Goal: Task Accomplishment & Management: Complete application form

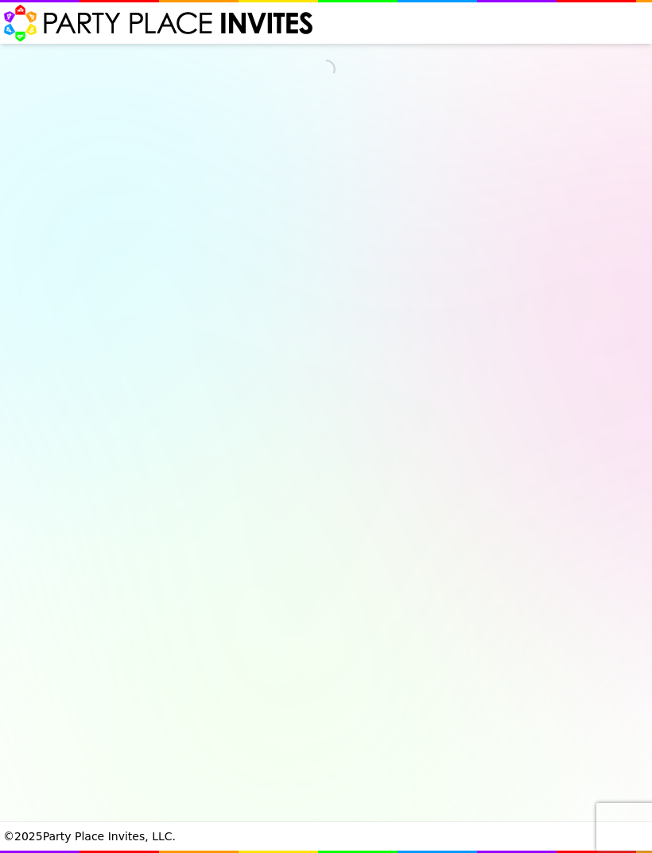
select select "540260"
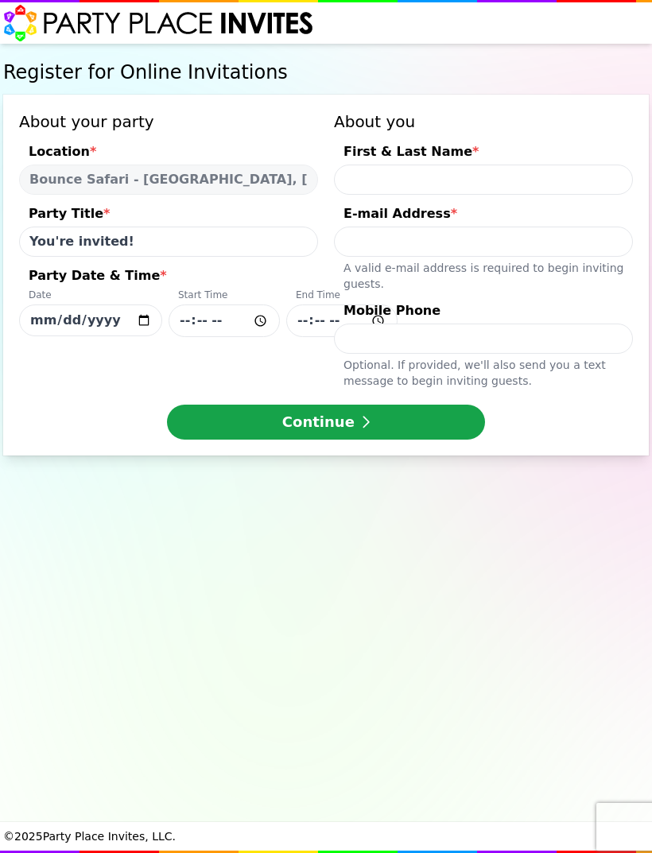
click at [113, 317] on input "[DATE]" at bounding box center [90, 321] width 143 height 32
type input "[DATE]"
click at [219, 316] on input "Party Date & Time * Date [DATE] Start Time End Time" at bounding box center [224, 321] width 111 height 33
type input "13:00"
click at [313, 324] on input "Party Date & Time * Date [DATE] Start Time 13:00 End Time" at bounding box center [341, 321] width 111 height 33
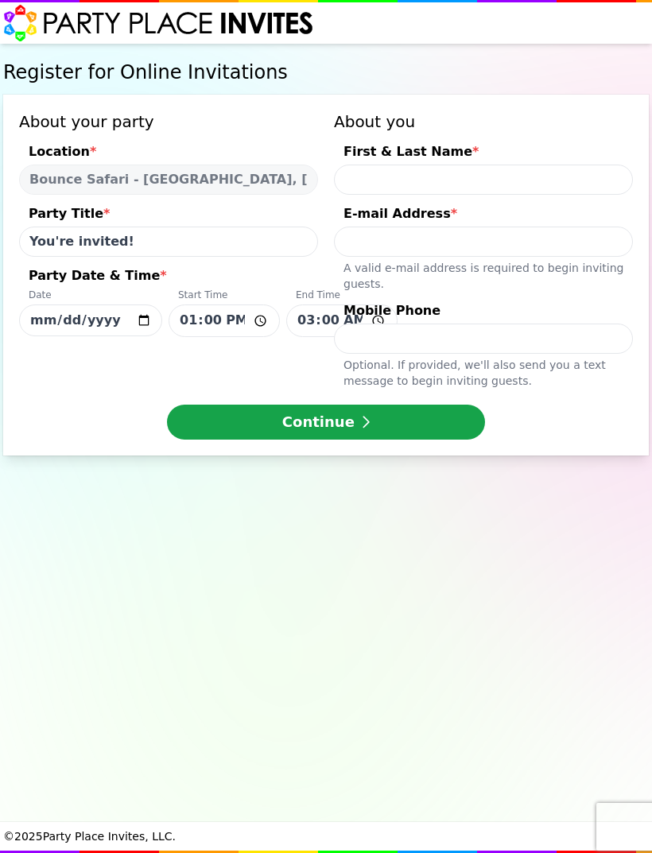
type input "15:00"
click at [443, 188] on input "First & Last Name *" at bounding box center [483, 180] width 299 height 30
type input "[PERSON_NAME]"
click at [431, 243] on input "E-mail Address * A valid e-mail address is required to begin inviting guests." at bounding box center [483, 242] width 299 height 30
type input "[PERSON_NAME][EMAIL_ADDRESS][DOMAIN_NAME]"
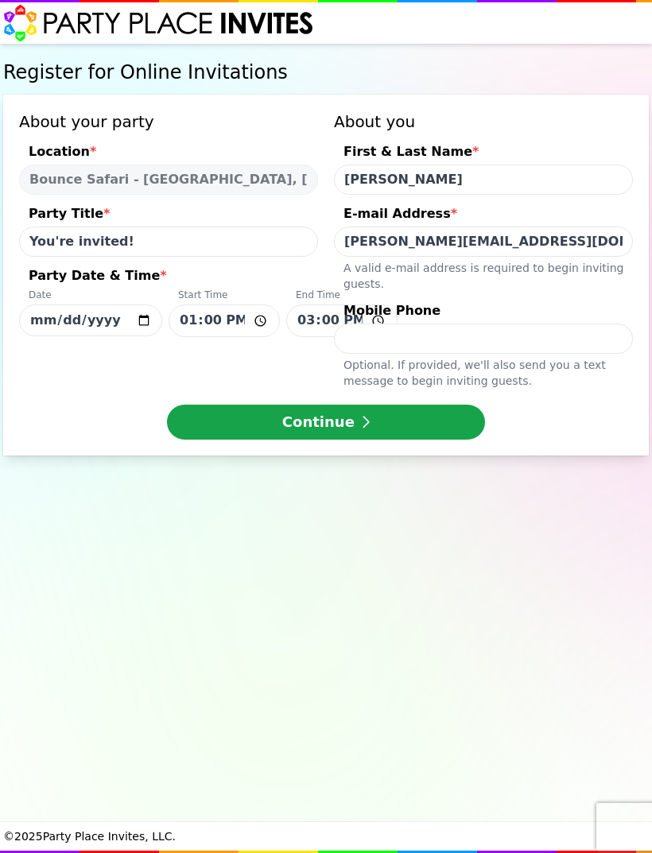
click at [540, 302] on div "Mobile Phone" at bounding box center [483, 312] width 299 height 22
click at [540, 324] on input "Mobile Phone Optional. If provided, we ' ll also send you a text message to beg…" at bounding box center [483, 339] width 299 height 30
type input "[PHONE_NUMBER]"
click at [558, 409] on div "Continue" at bounding box center [326, 422] width 614 height 35
click at [558, 408] on div "Continue" at bounding box center [326, 422] width 614 height 35
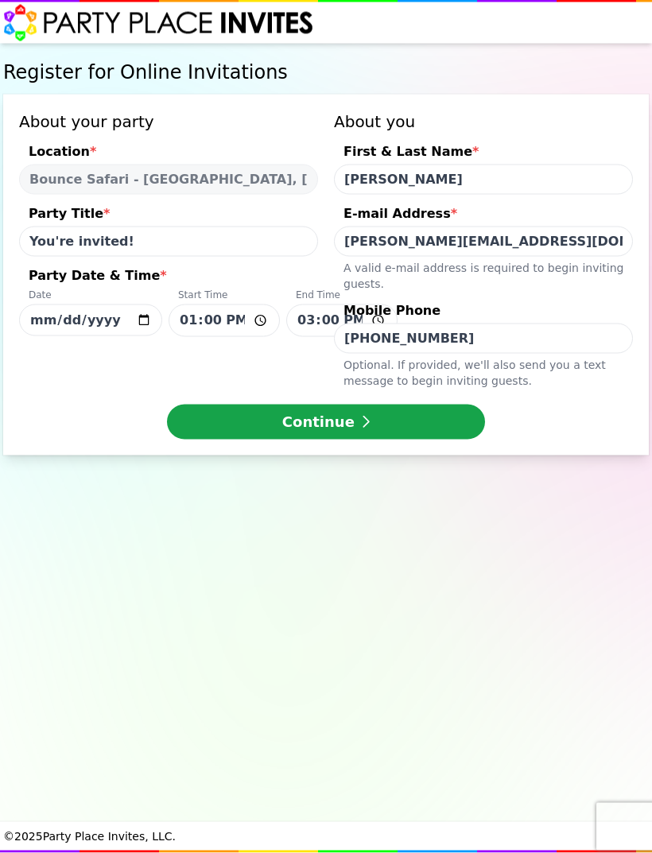
scroll to position [48, 0]
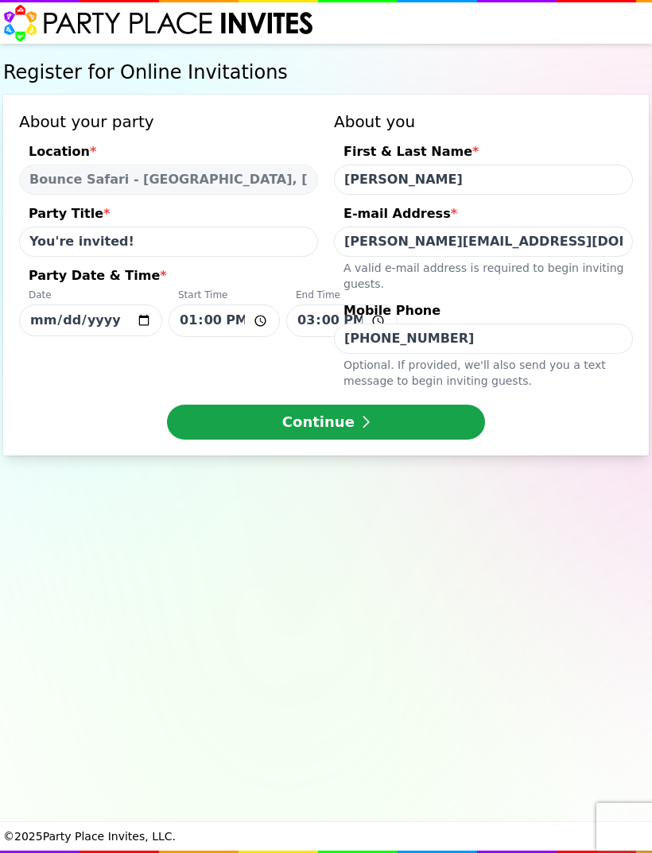
click at [354, 405] on button "Continue" at bounding box center [326, 422] width 318 height 35
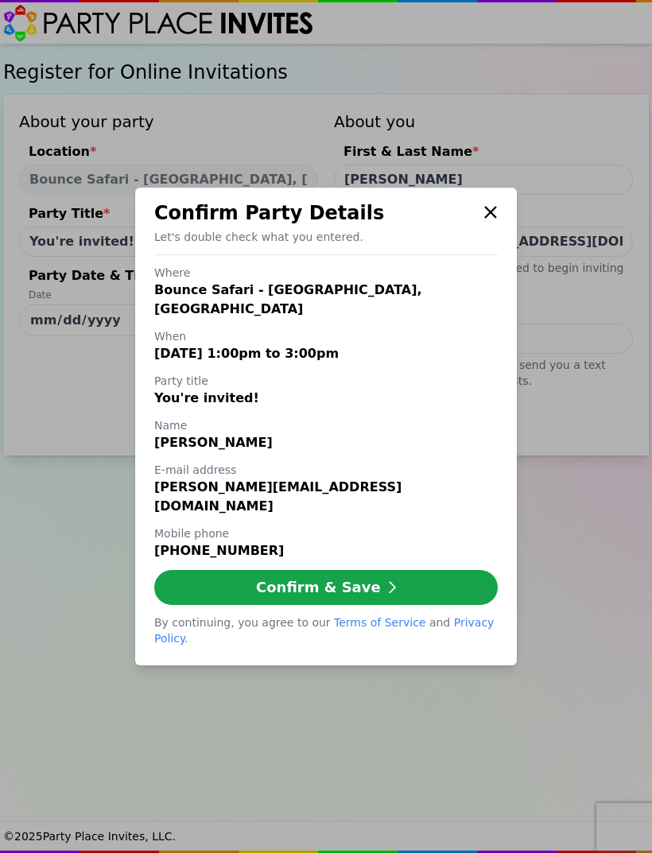
click at [337, 570] on button "Confirm & Save" at bounding box center [326, 587] width 344 height 35
